Goal: Manage account settings

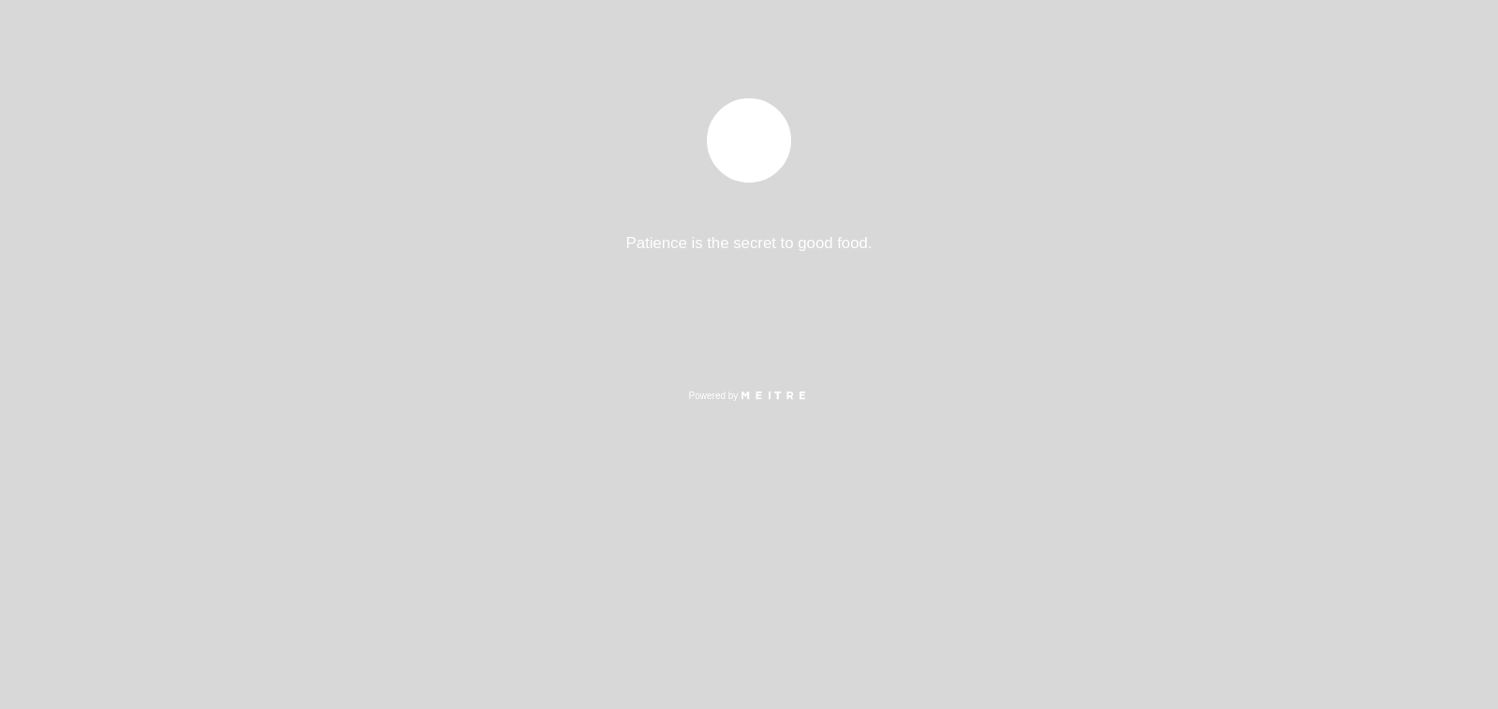
select select "pt"
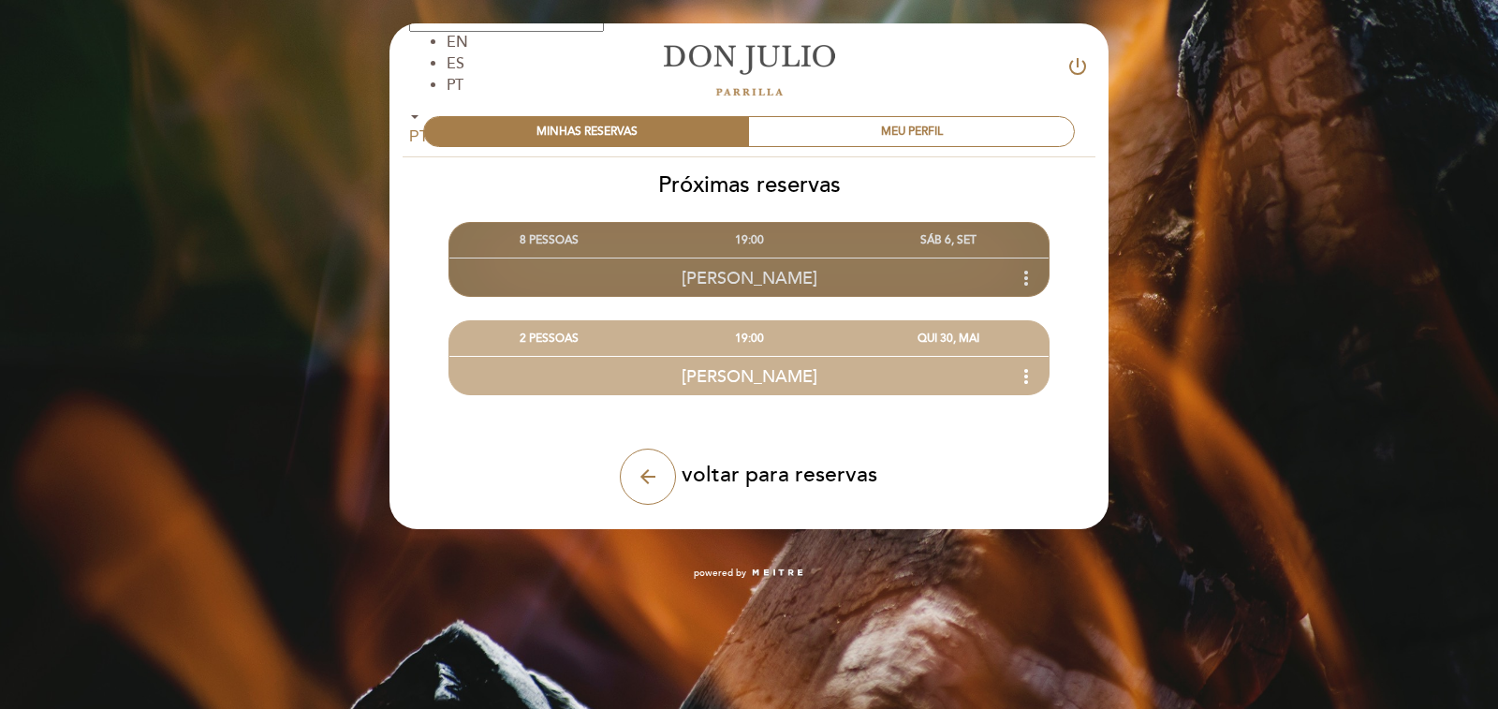
click at [891, 261] on div "[PERSON_NAME] more_vert" at bounding box center [748, 277] width 599 height 40
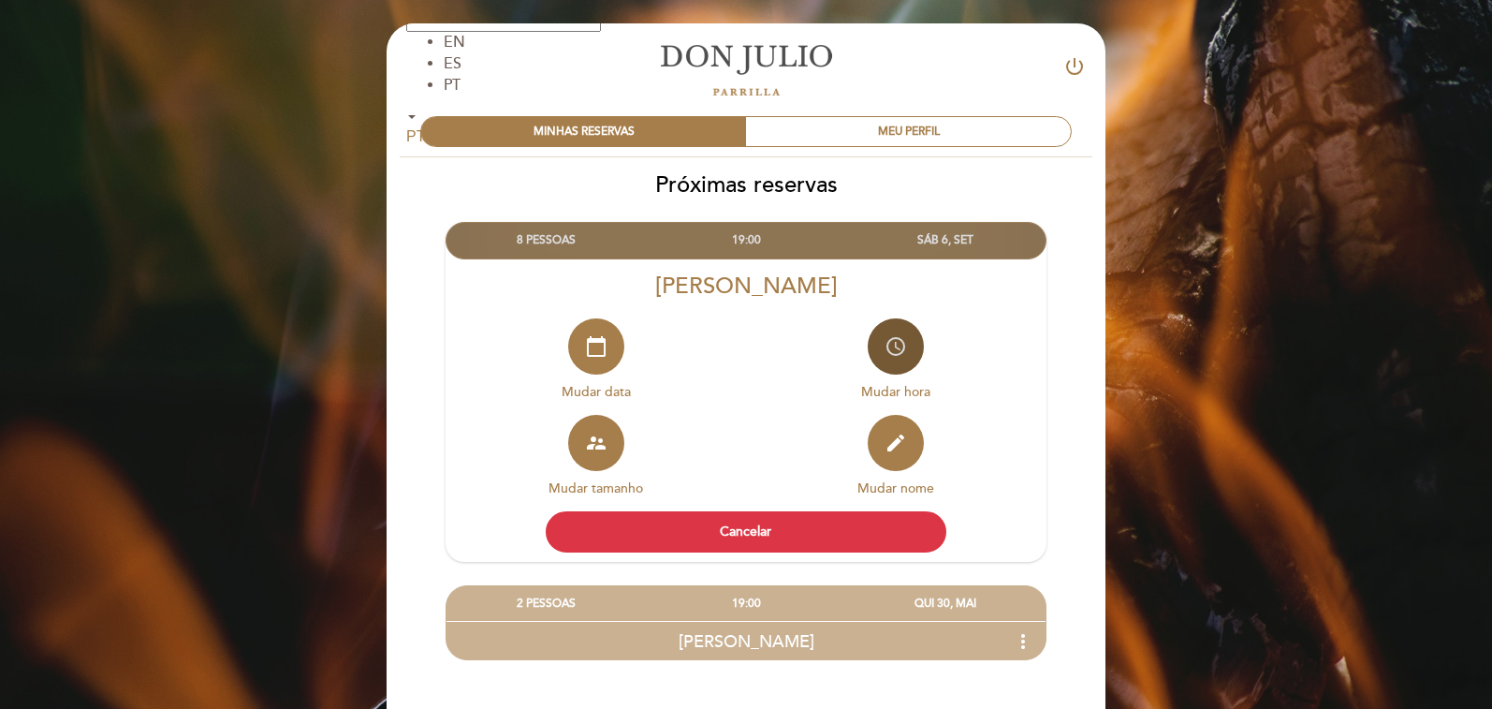
click at [889, 355] on icon "access_time" at bounding box center [896, 346] width 22 height 22
